Goal: Find specific page/section: Find specific page/section

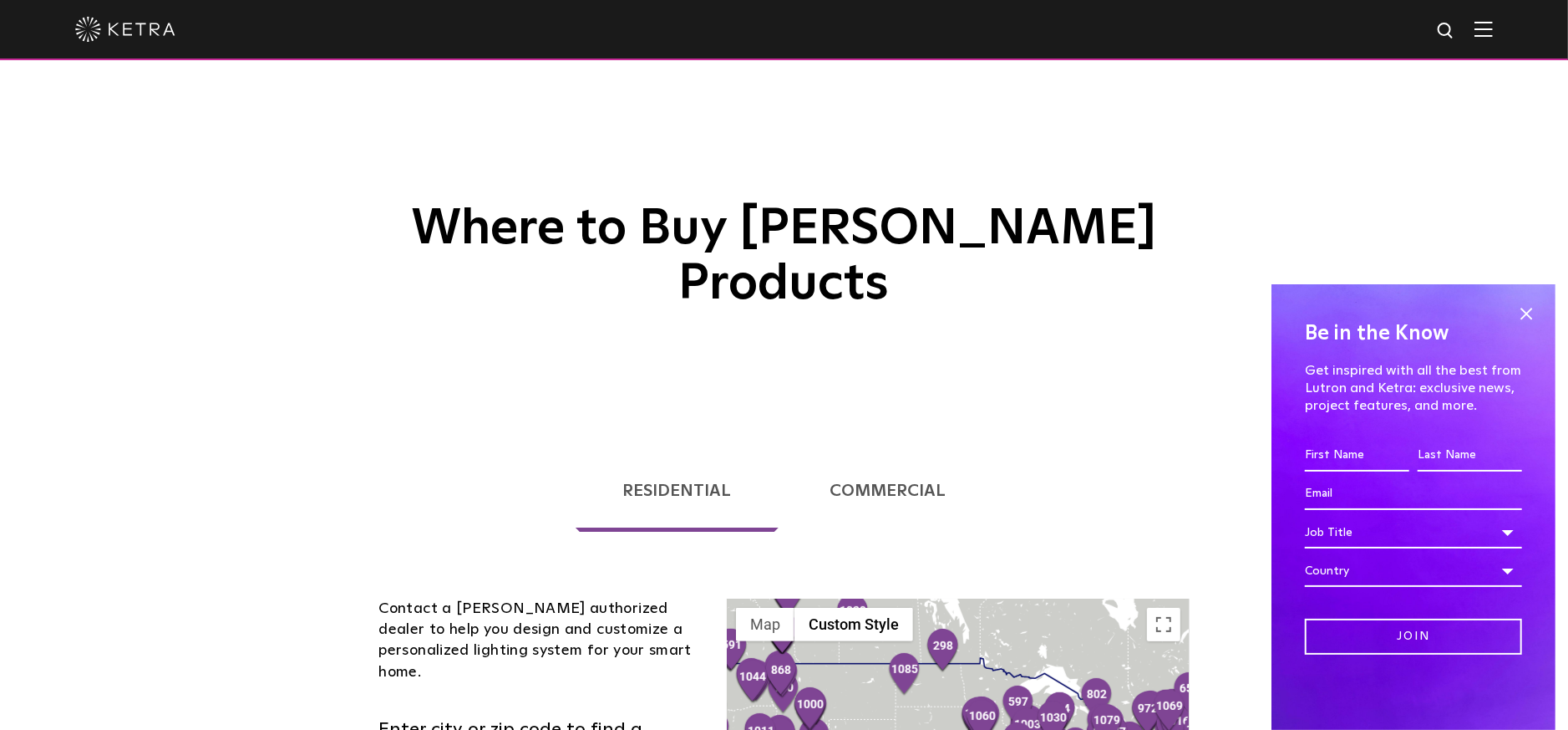
click at [107, 26] on img at bounding box center [125, 29] width 100 height 25
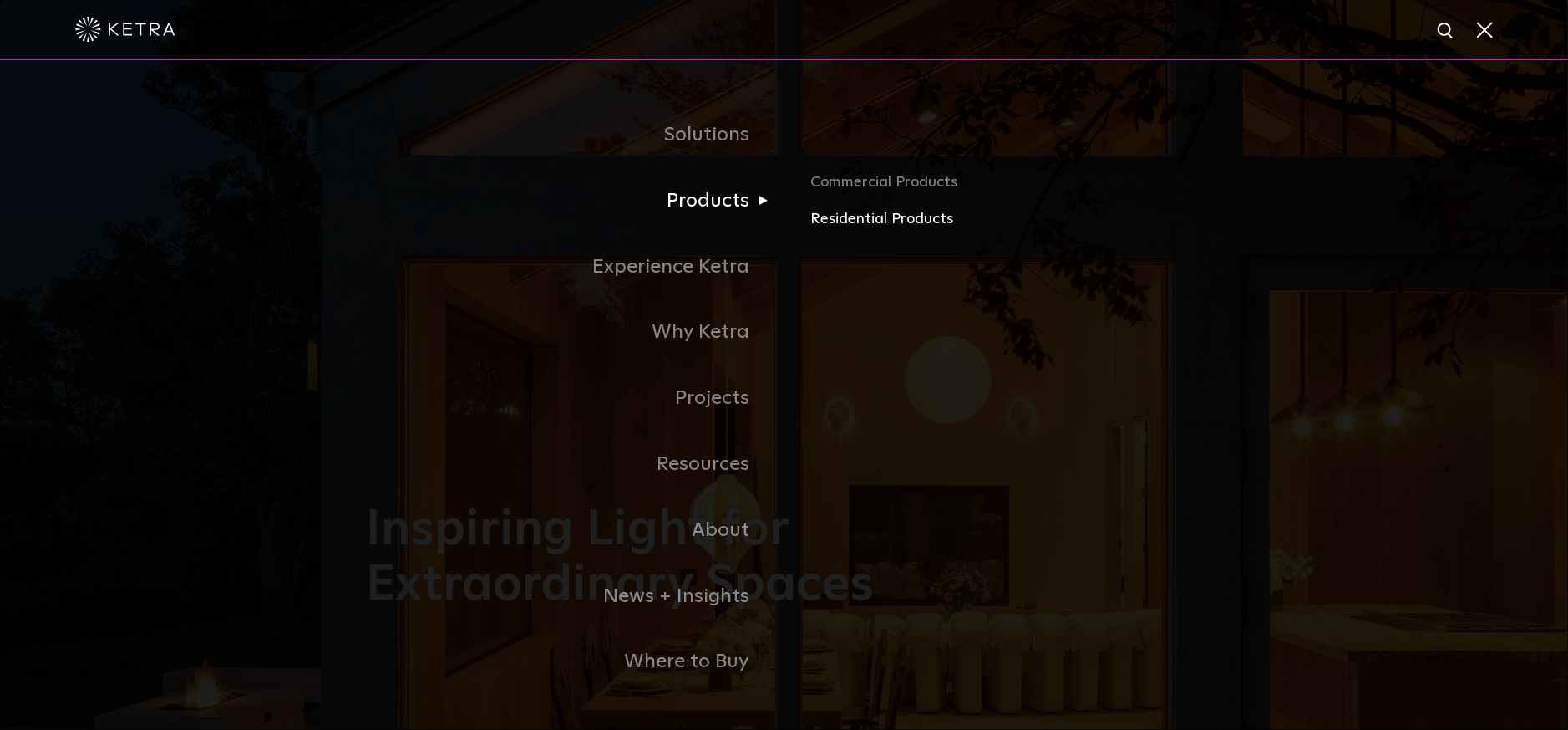
click at [918, 220] on link "Residential Products" at bounding box center [1005, 219] width 391 height 25
